Goal: Information Seeking & Learning: Learn about a topic

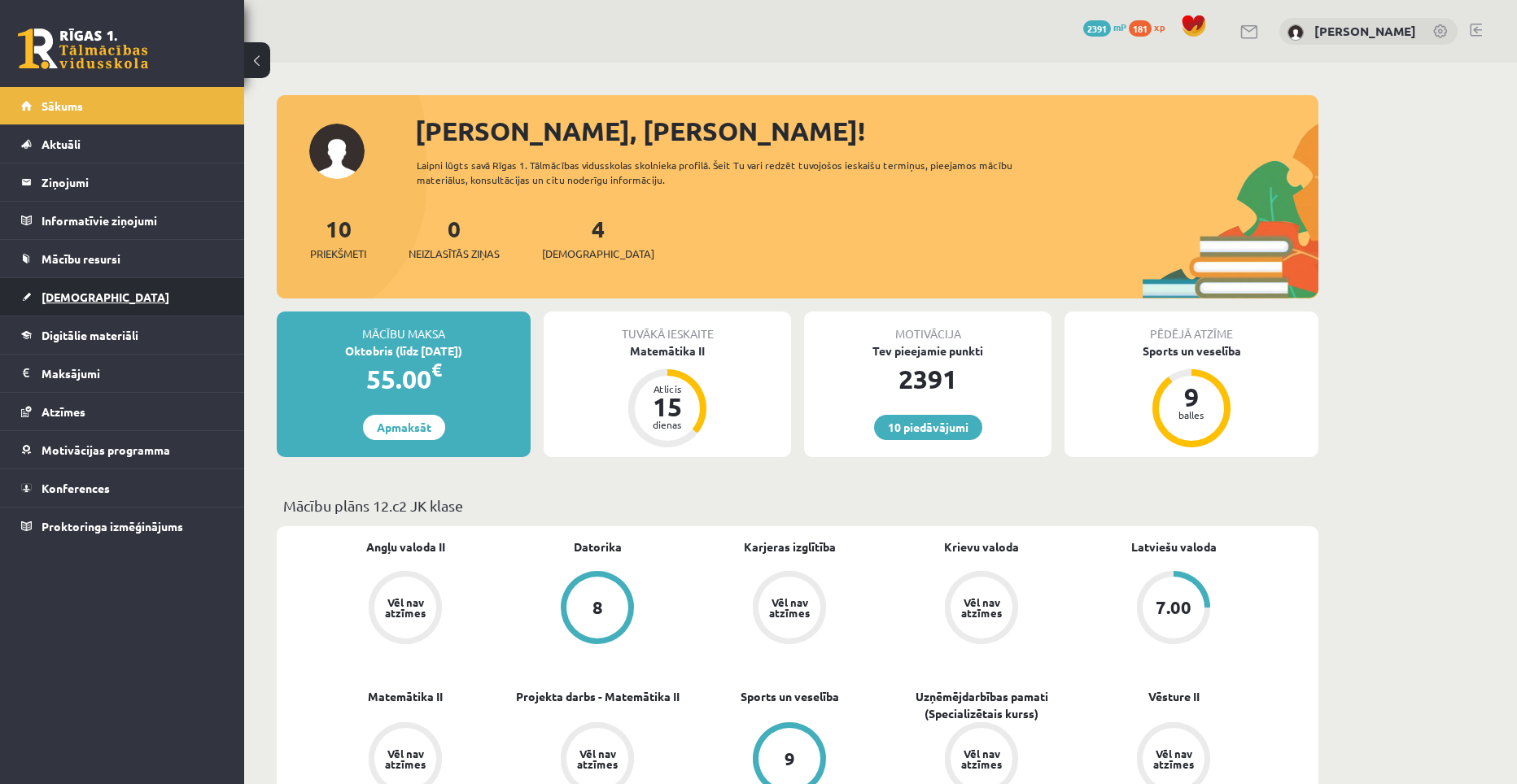
click at [93, 292] on link "[DEMOGRAPHIC_DATA]" at bounding box center [122, 297] width 203 height 38
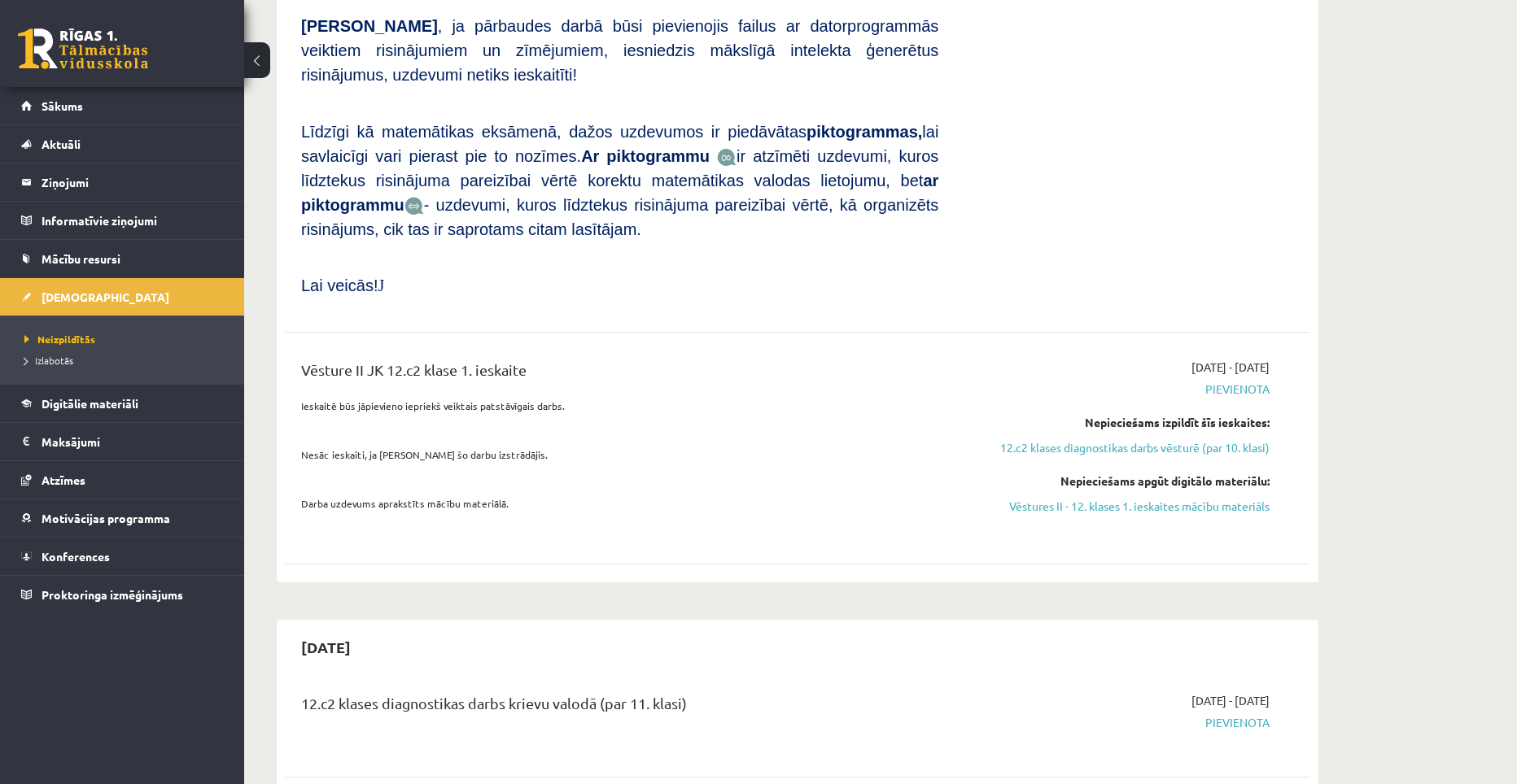
scroll to position [1139, 0]
click at [1113, 496] on link "Vēstures II - 12. klases 1. ieskaites mācību materiāls" at bounding box center [1115, 505] width 307 height 17
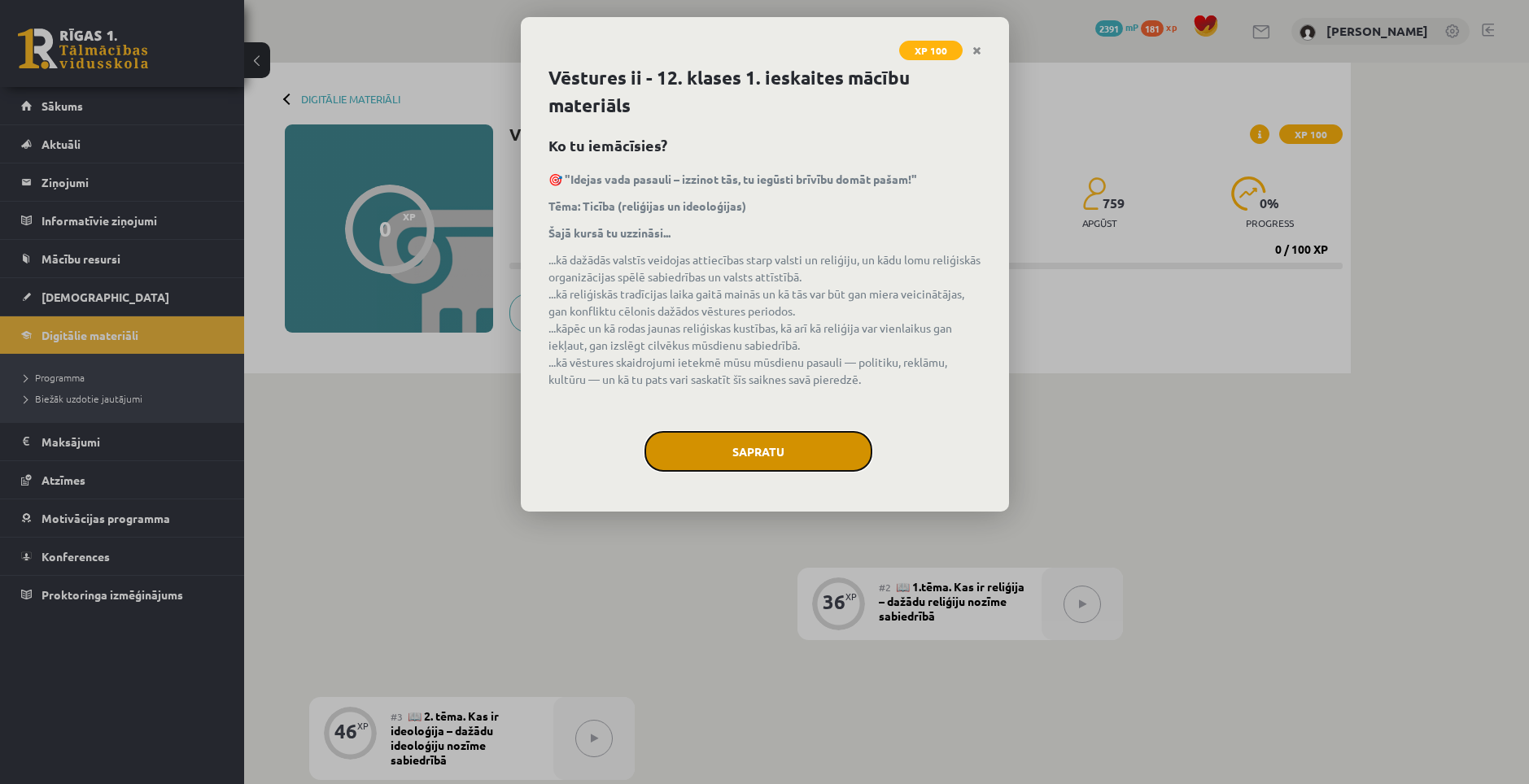
click at [812, 449] on button "Sapratu" at bounding box center [758, 451] width 228 height 41
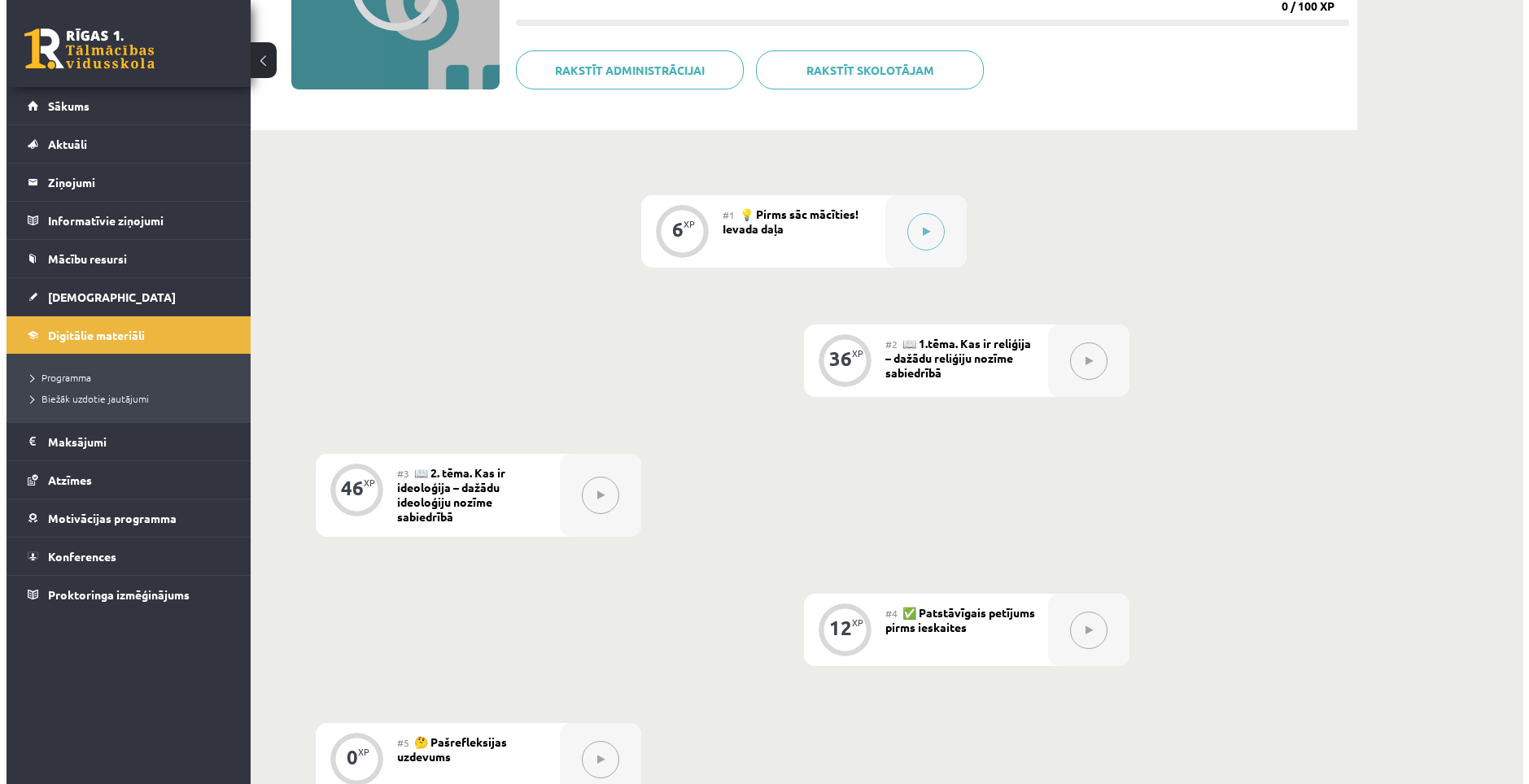
scroll to position [244, 0]
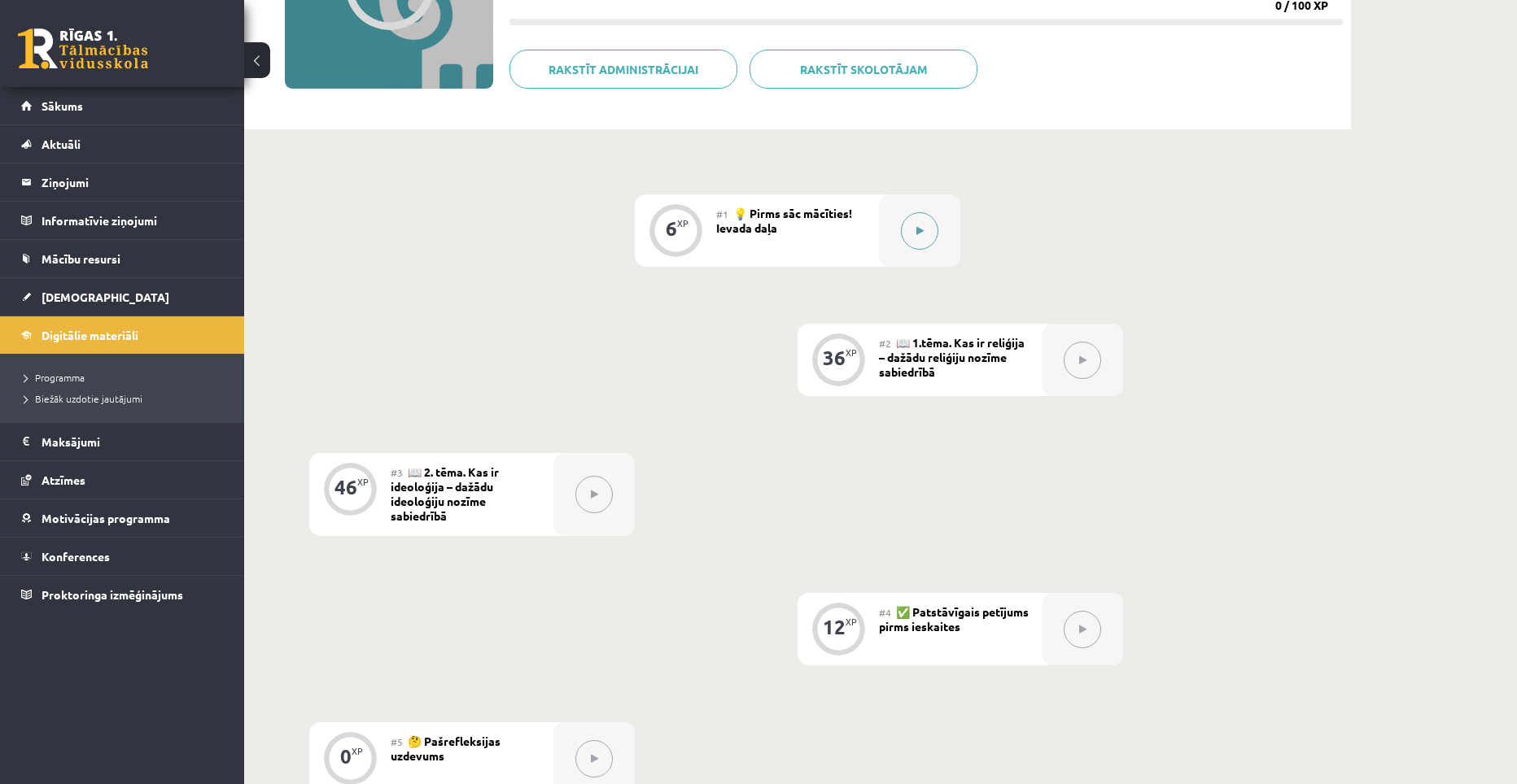
click at [906, 229] on button at bounding box center [920, 230] width 38 height 38
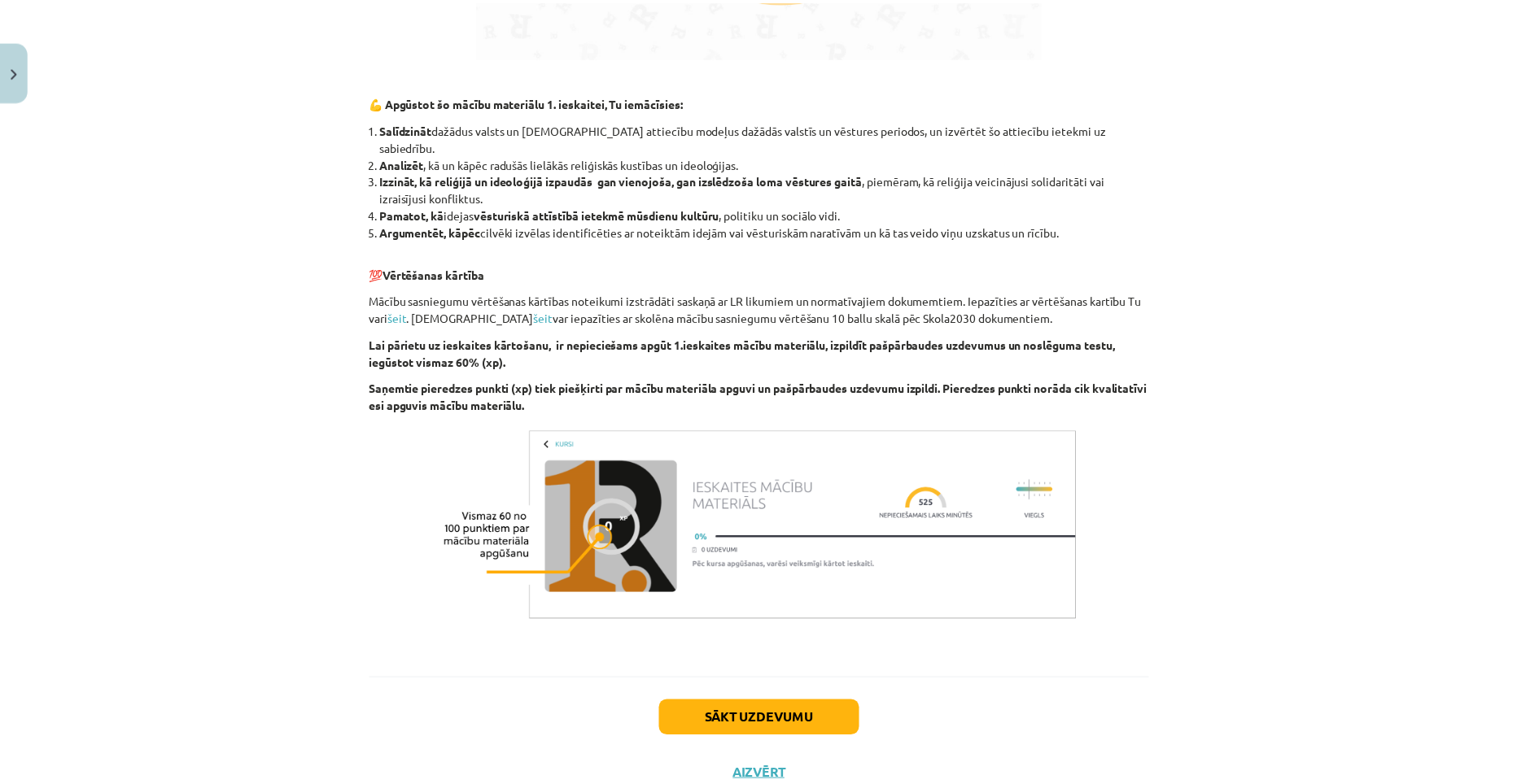
scroll to position [1340, 0]
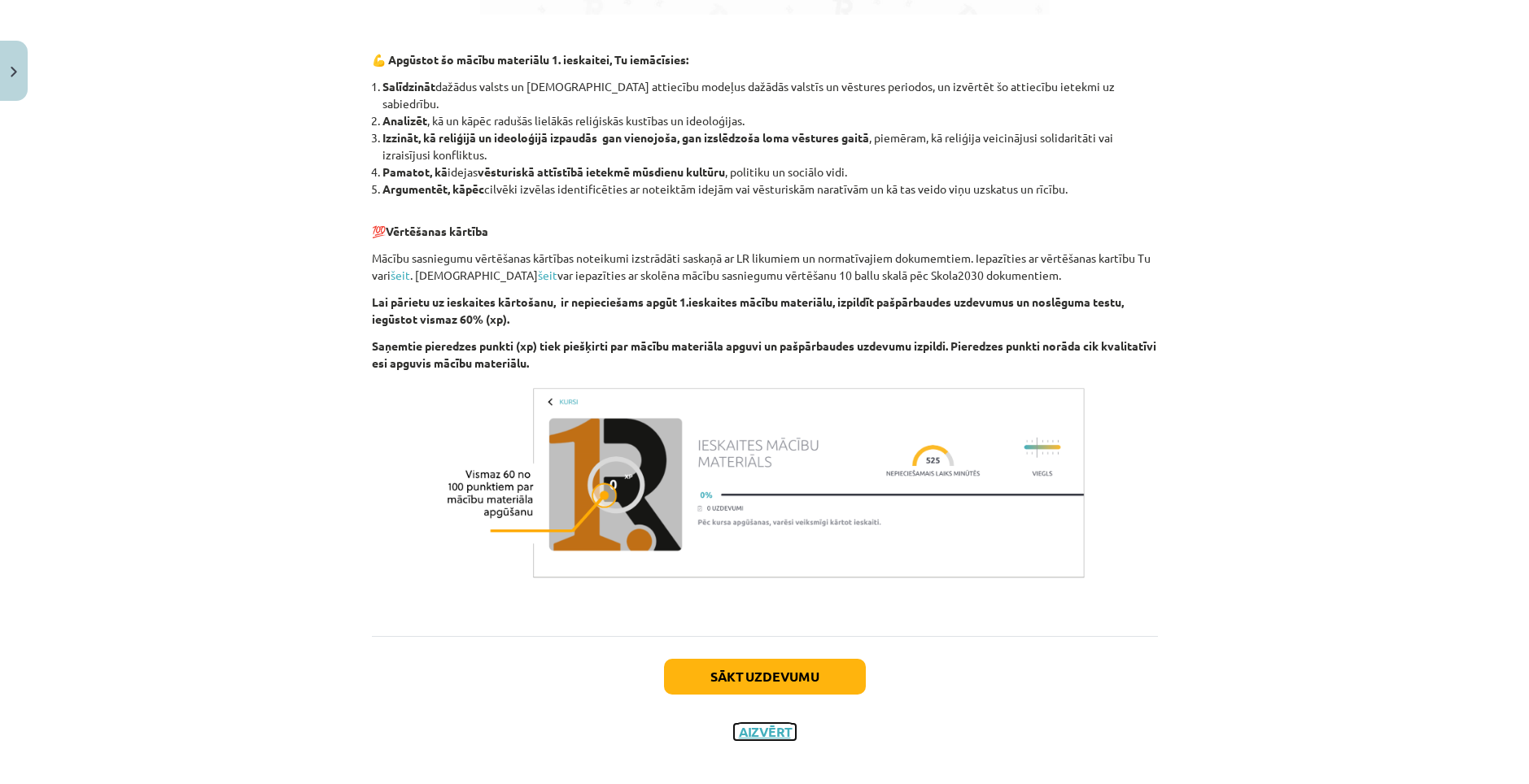
click at [740, 724] on button "Aizvērt" at bounding box center [765, 732] width 62 height 17
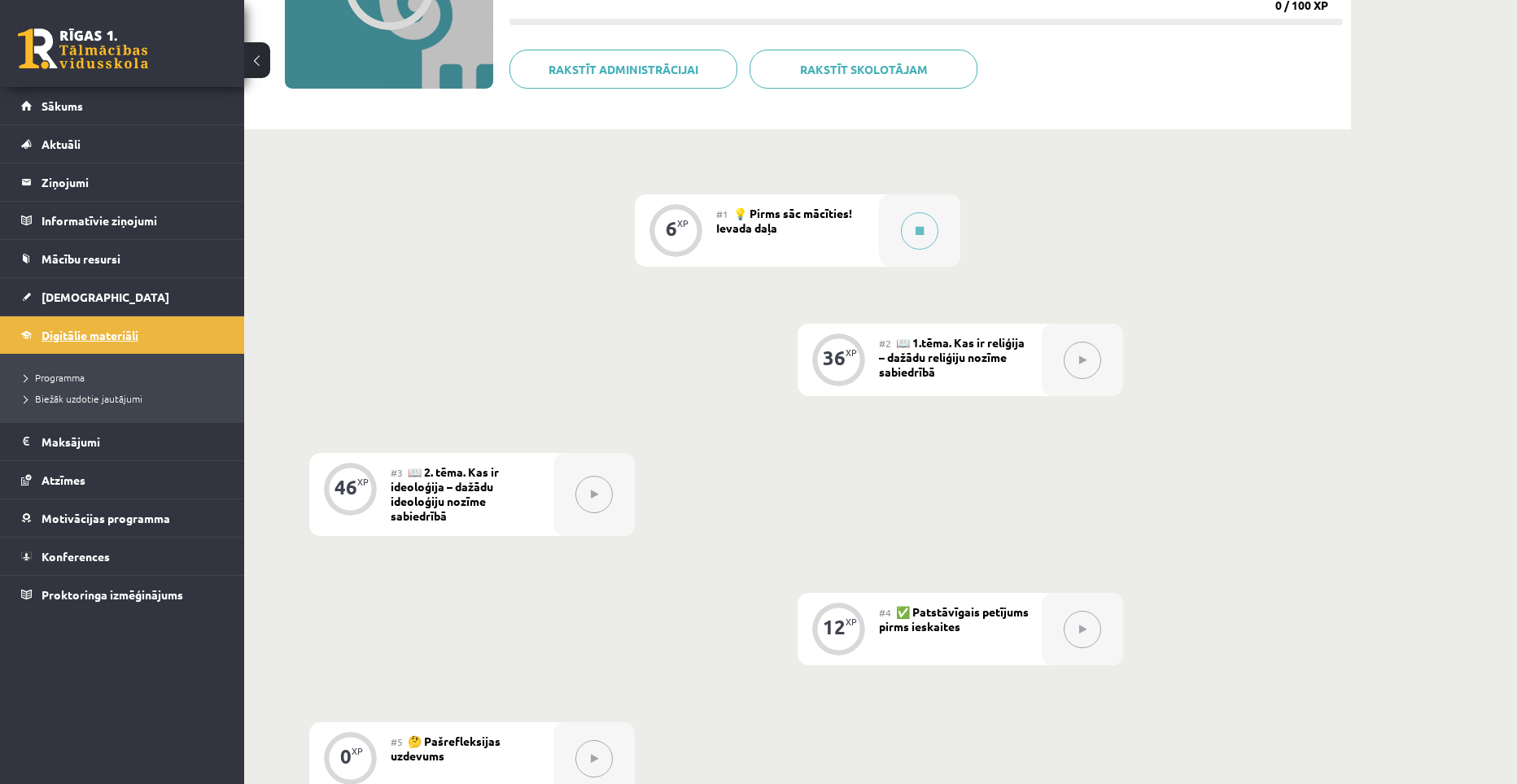
click at [75, 328] on link "Digitālie materiāli" at bounding box center [122, 335] width 203 height 38
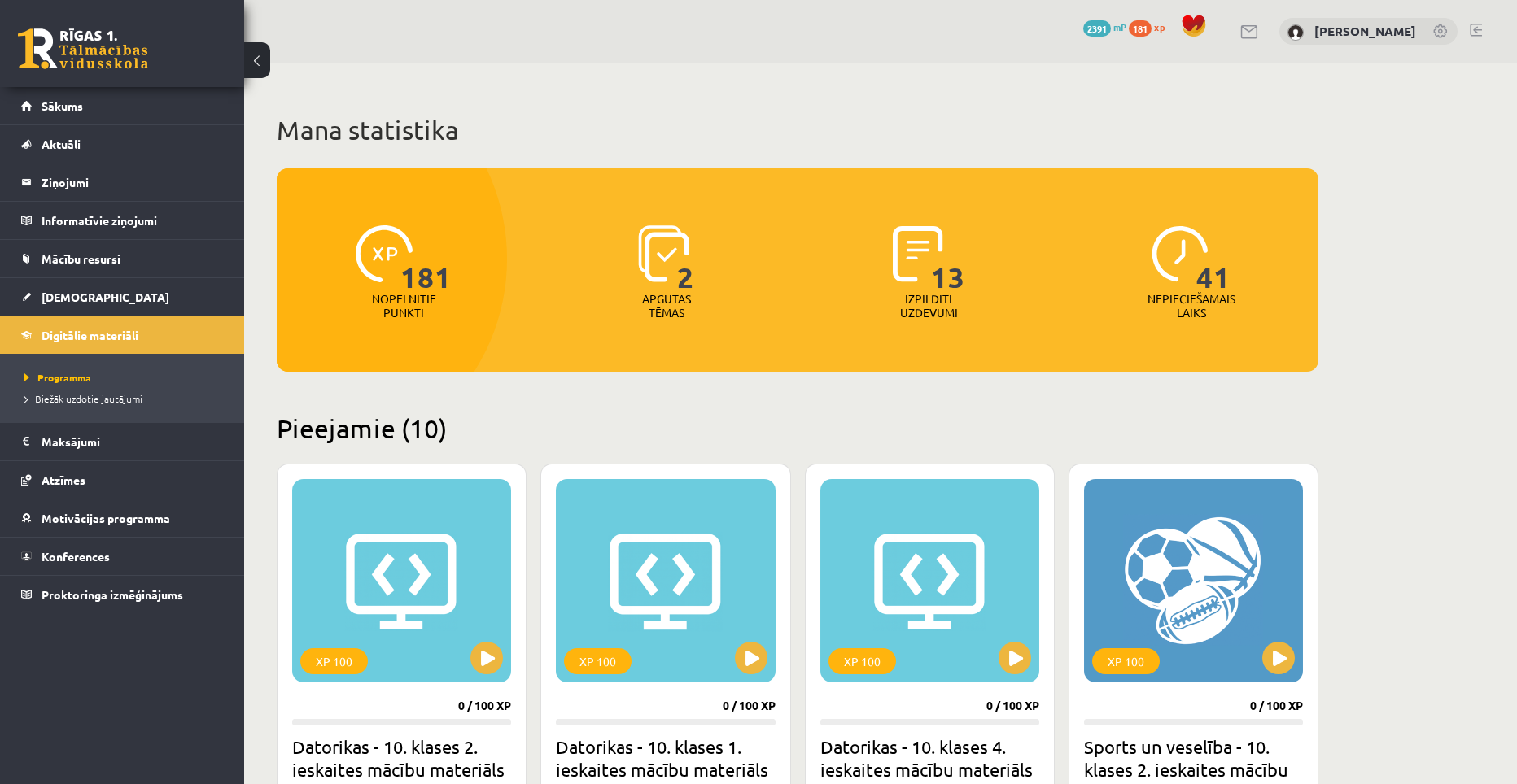
click at [1165, 27] on span "xp" at bounding box center [1159, 26] width 10 height 13
click at [1127, 26] on span "mP" at bounding box center [1120, 26] width 13 height 13
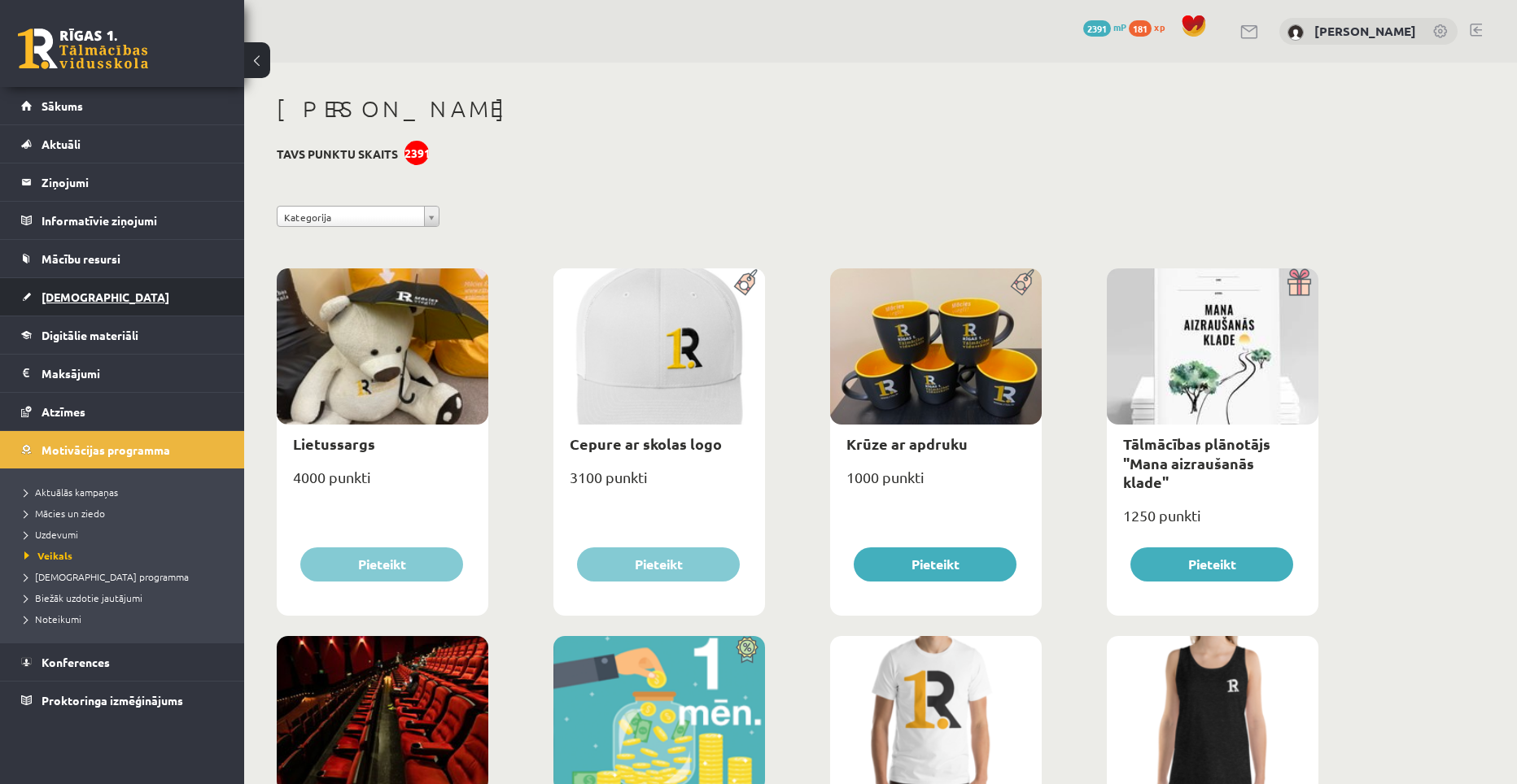
click at [96, 294] on link "[DEMOGRAPHIC_DATA]" at bounding box center [122, 297] width 203 height 38
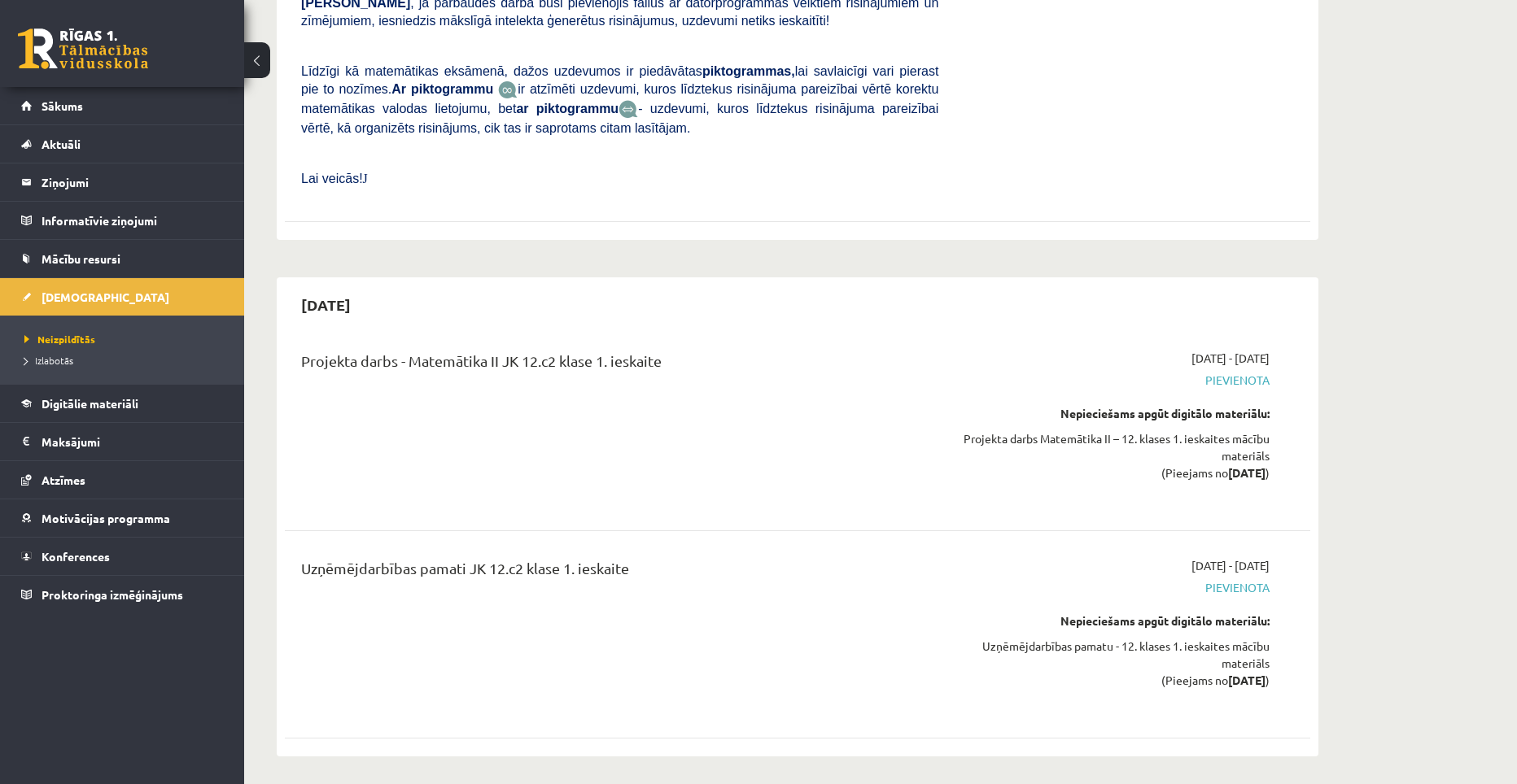
scroll to position [2522, 0]
drag, startPoint x: 1270, startPoint y: 261, endPoint x: 1190, endPoint y: 272, distance: 80.8
click at [1190, 347] on div "2025-10-01 - 2025-10-31 Pievienota Nepieciešams apgūt digitālo materiālu: Proje…" at bounding box center [1116, 423] width 331 height 155
click at [850, 347] on div "Projekta darbs - Matemātika II JK 12.c2 klase 1. ieskaite" at bounding box center [620, 423] width 662 height 155
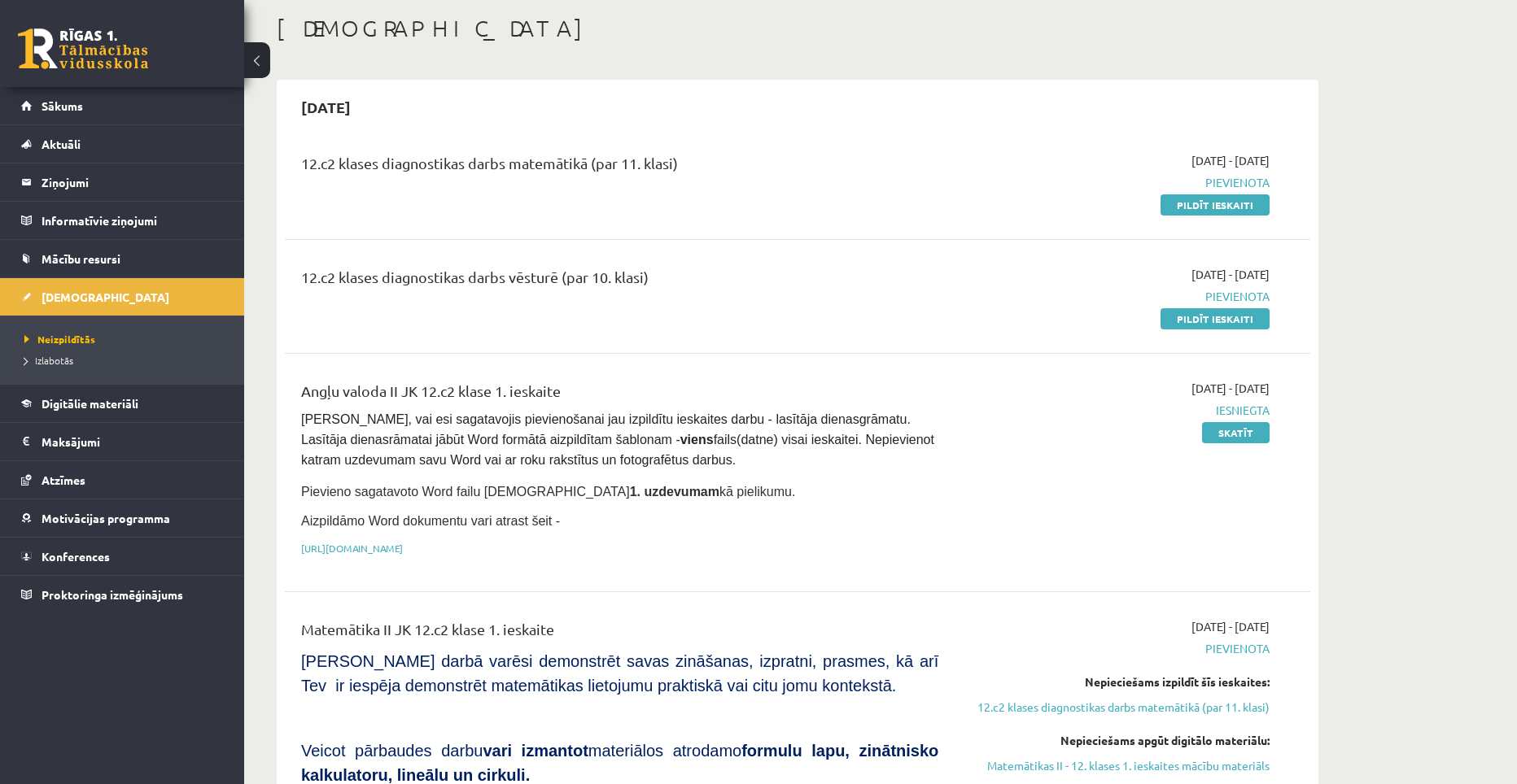
scroll to position [0, 0]
